Goal: Information Seeking & Learning: Check status

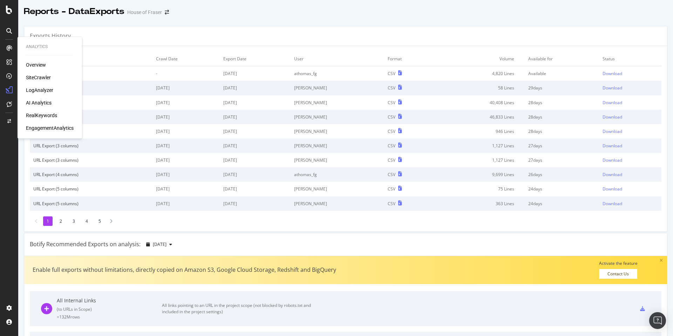
click at [32, 79] on div "SiteCrawler" at bounding box center [38, 77] width 25 height 7
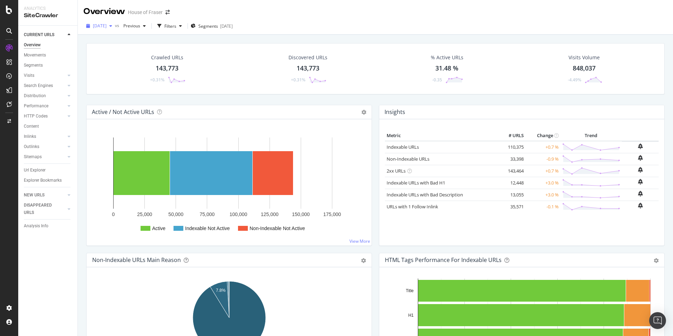
click at [112, 27] on icon "button" at bounding box center [110, 26] width 3 height 4
click at [119, 67] on div "[DATE] 146K URLs" at bounding box center [139, 70] width 103 height 10
click at [32, 170] on div "Url Explorer" at bounding box center [35, 169] width 22 height 7
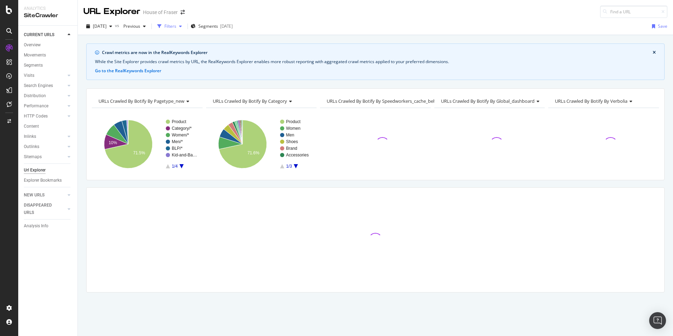
click at [176, 26] on div "Filters" at bounding box center [170, 26] width 12 height 6
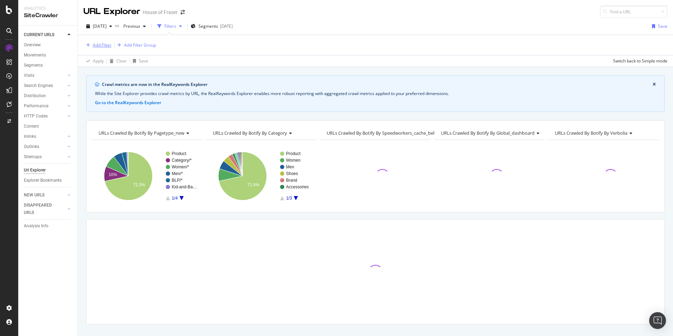
click at [104, 45] on div "Add Filter" at bounding box center [102, 45] width 19 height 6
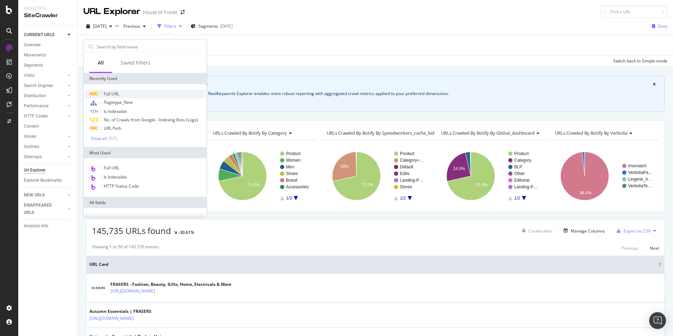
click at [109, 93] on span "Full URL" at bounding box center [111, 94] width 15 height 6
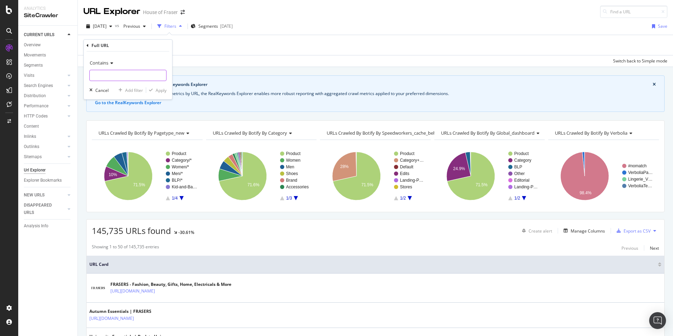
click at [126, 73] on input "text" at bounding box center [128, 75] width 76 height 11
type input "689954"
click at [162, 92] on div "Apply" at bounding box center [161, 90] width 11 height 6
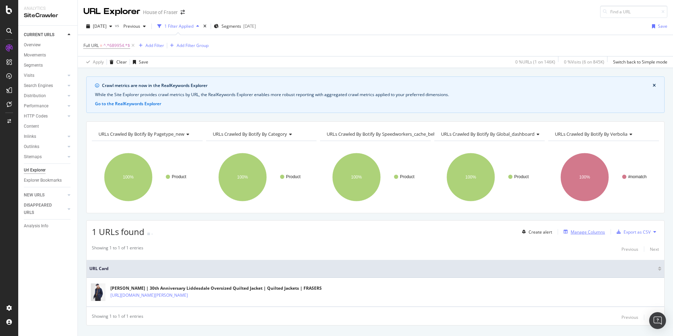
click at [589, 231] on div "Manage Columns" at bounding box center [587, 232] width 34 height 6
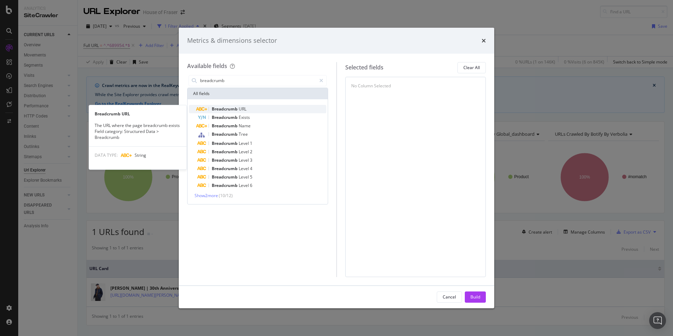
type input "breadcrumb"
click at [270, 106] on div "Breadcrumb URL" at bounding box center [261, 109] width 129 height 8
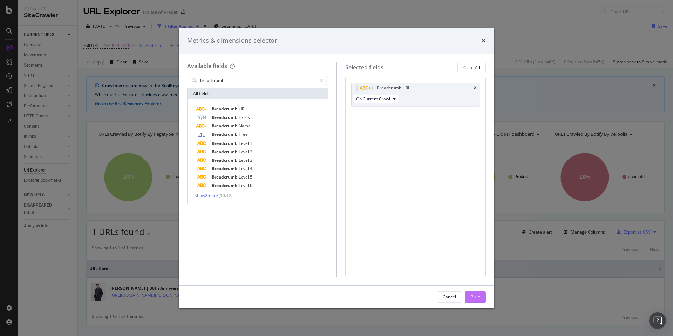
click at [467, 297] on button "Build" at bounding box center [475, 296] width 21 height 11
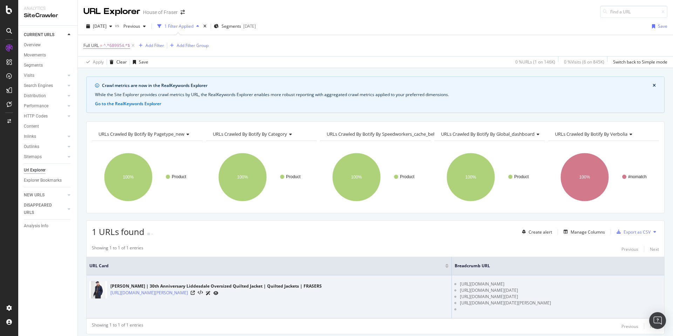
drag, startPoint x: 515, startPoint y: 304, endPoint x: 561, endPoint y: 303, distance: 45.6
click at [561, 303] on li "[URL][DOMAIN_NAME][DATE][PERSON_NAME]" at bounding box center [560, 303] width 201 height 6
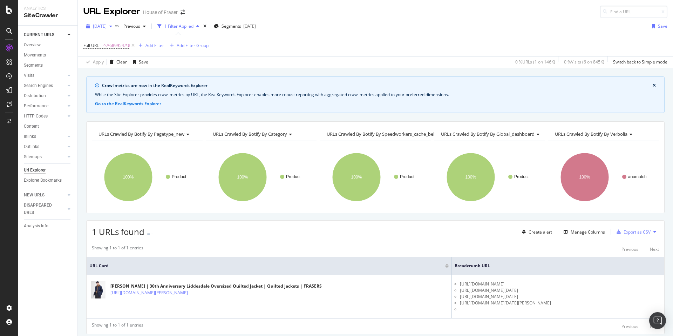
click at [107, 27] on span "[DATE]" at bounding box center [100, 26] width 14 height 6
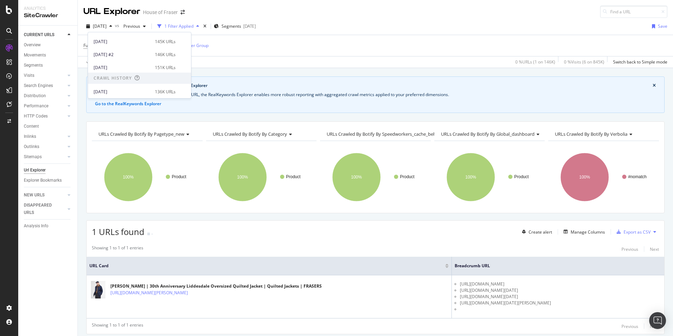
scroll to position [95, 0]
click at [124, 70] on div "[DATE]" at bounding box center [122, 73] width 57 height 6
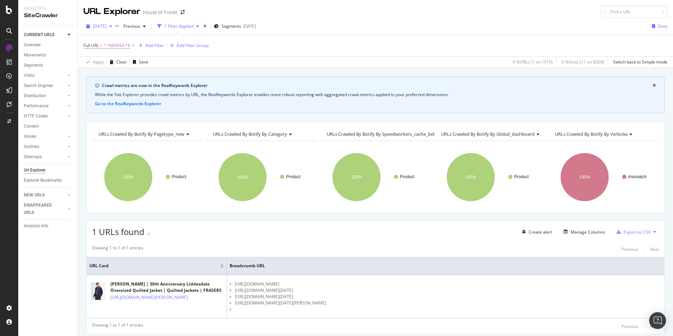
click at [112, 26] on icon "button" at bounding box center [110, 26] width 3 height 4
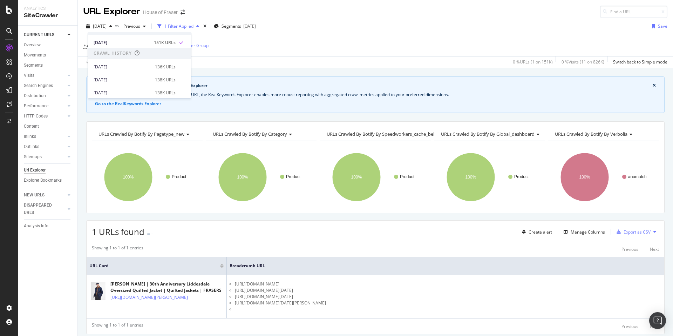
scroll to position [130, 0]
click at [135, 64] on div "[DATE]" at bounding box center [122, 62] width 57 height 6
